Goal: Task Accomplishment & Management: Manage account settings

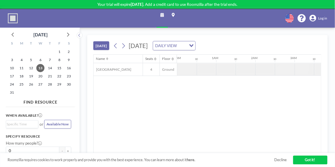
scroll to position [0, 510]
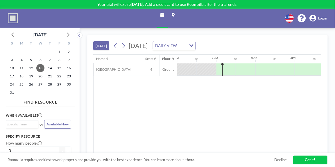
click at [311, 160] on link "Got it!" at bounding box center [310, 159] width 34 height 8
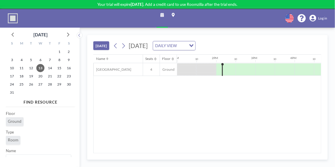
scroll to position [55, 0]
click at [314, 18] on icon at bounding box center [312, 18] width 7 height 7
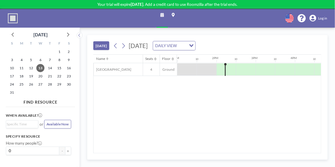
scroll to position [0, 510]
click at [327, 20] on span "Log in" at bounding box center [322, 18] width 9 height 4
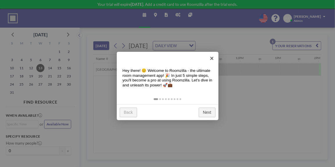
scroll to position [0, 510]
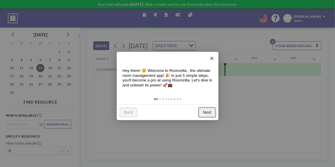
click at [206, 113] on link "Next" at bounding box center [207, 112] width 17 height 10
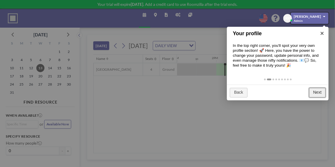
click at [318, 93] on link "Next" at bounding box center [317, 93] width 17 height 10
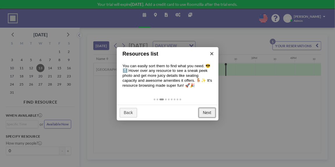
click at [206, 112] on link "Next" at bounding box center [207, 113] width 17 height 10
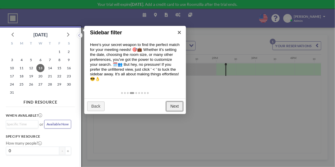
scroll to position [1, 0]
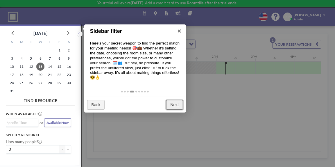
click at [177, 106] on link "Next" at bounding box center [174, 105] width 17 height 10
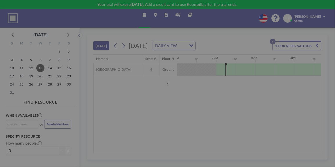
scroll to position [0, 0]
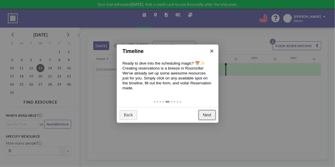
click at [211, 112] on link "Next" at bounding box center [207, 115] width 17 height 10
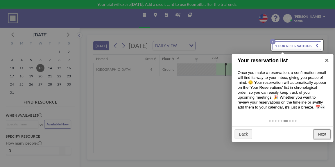
click at [319, 136] on link "Next" at bounding box center [322, 134] width 17 height 10
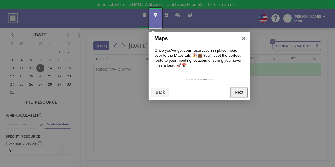
click at [241, 94] on link "Next" at bounding box center [239, 93] width 17 height 10
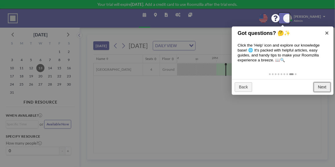
click at [321, 86] on link "Next" at bounding box center [322, 87] width 17 height 10
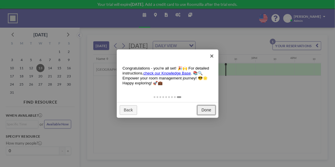
click at [209, 110] on link "Done" at bounding box center [206, 110] width 18 height 10
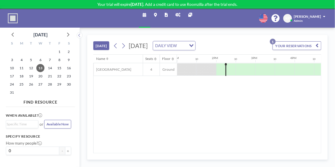
click at [185, 3] on p "Your trial will expire [DATE] . Add a credit card to use Roomzilla after the tr…" at bounding box center [167, 4] width 335 height 5
